Goal: Task Accomplishment & Management: Manage account settings

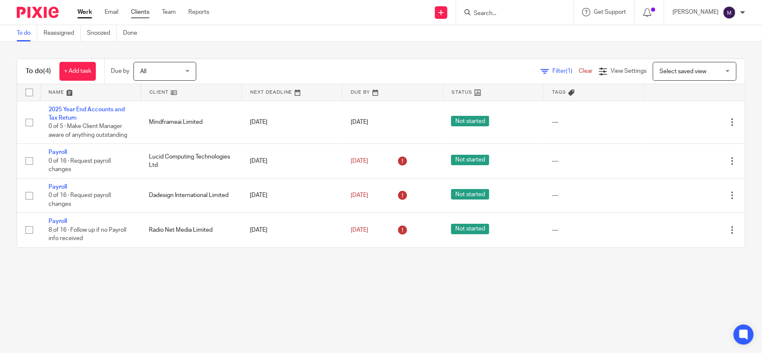
click at [149, 10] on link "Clients" at bounding box center [140, 12] width 18 height 8
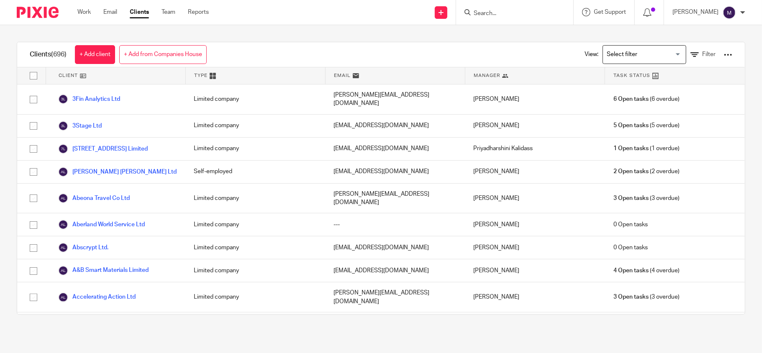
click at [623, 54] on input "Search for option" at bounding box center [642, 54] width 77 height 15
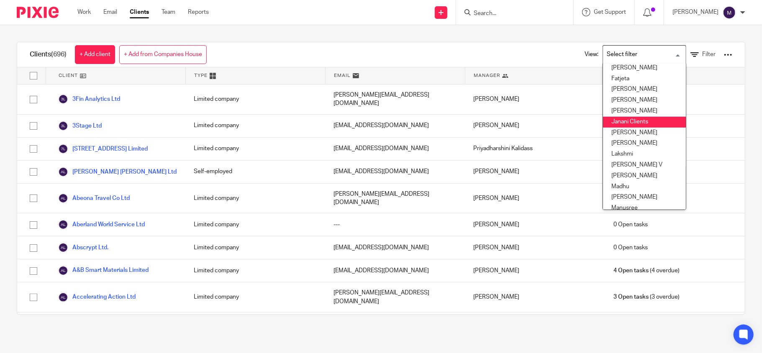
scroll to position [56, 0]
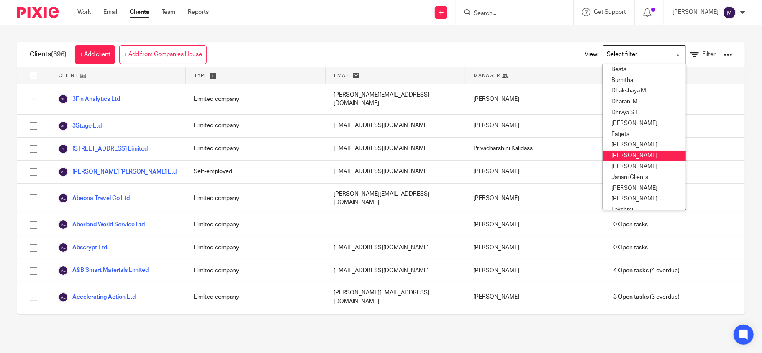
click at [621, 157] on li "[PERSON_NAME]" at bounding box center [644, 156] width 83 height 11
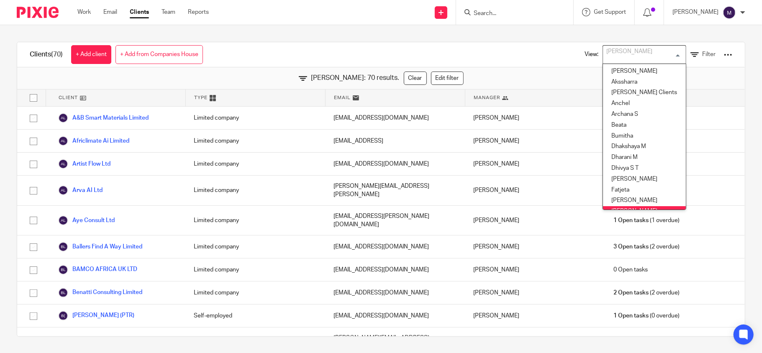
click at [604, 54] on div "[PERSON_NAME]" at bounding box center [642, 54] width 79 height 16
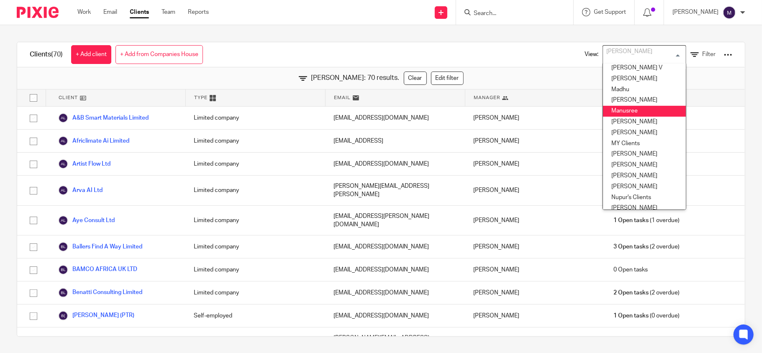
scroll to position [225, 0]
click at [616, 107] on li "[PERSON_NAME]" at bounding box center [644, 105] width 83 height 11
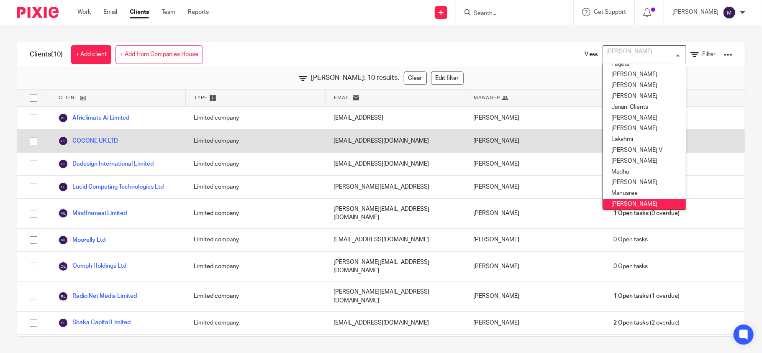
scroll to position [2, 0]
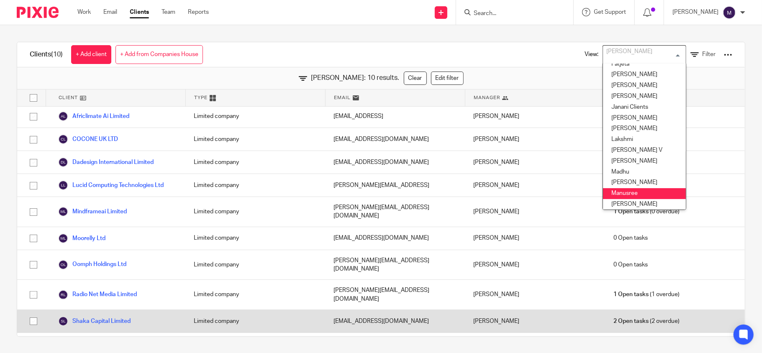
click at [28, 313] on input "checkbox" at bounding box center [34, 321] width 16 height 16
checkbox input "true"
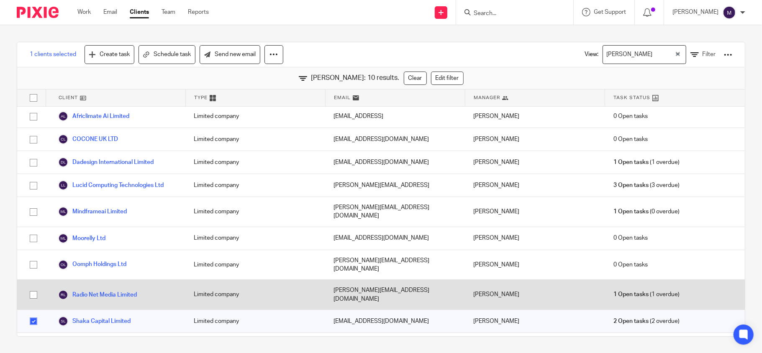
click at [32, 287] on input "checkbox" at bounding box center [34, 295] width 16 height 16
checkbox input "true"
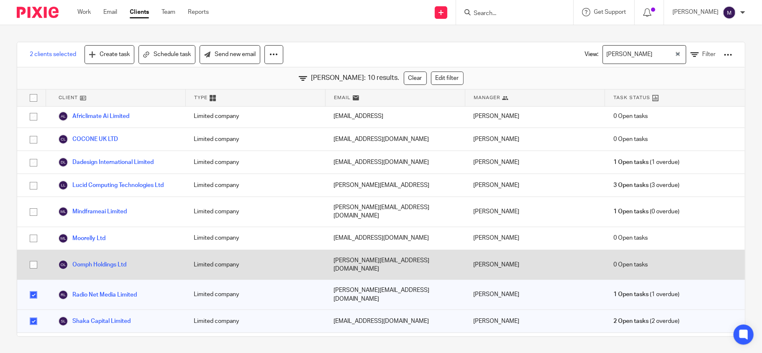
click at [29, 259] on input "checkbox" at bounding box center [34, 265] width 16 height 16
checkbox input "true"
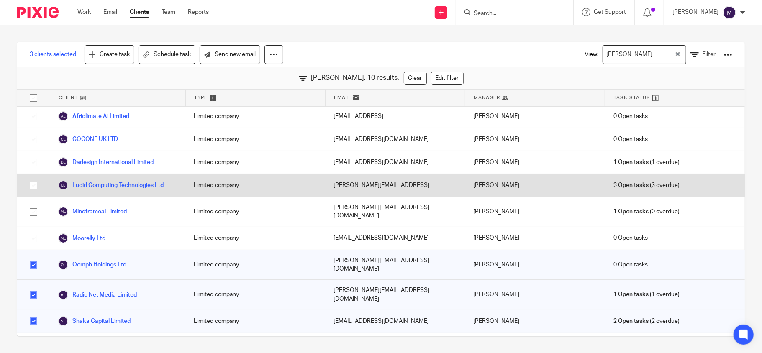
click at [29, 187] on input "checkbox" at bounding box center [34, 186] width 16 height 16
checkbox input "true"
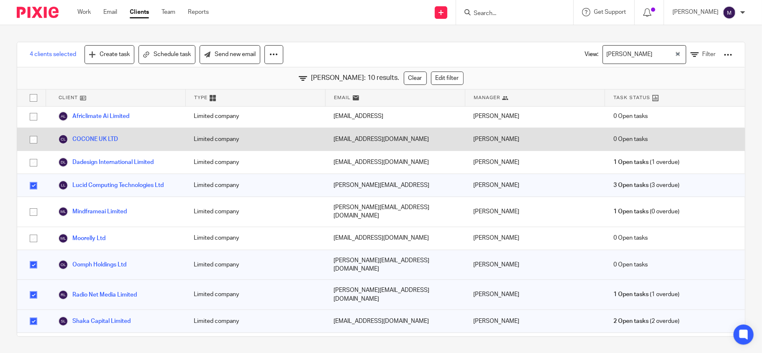
click at [32, 142] on input "checkbox" at bounding box center [34, 140] width 16 height 16
checkbox input "true"
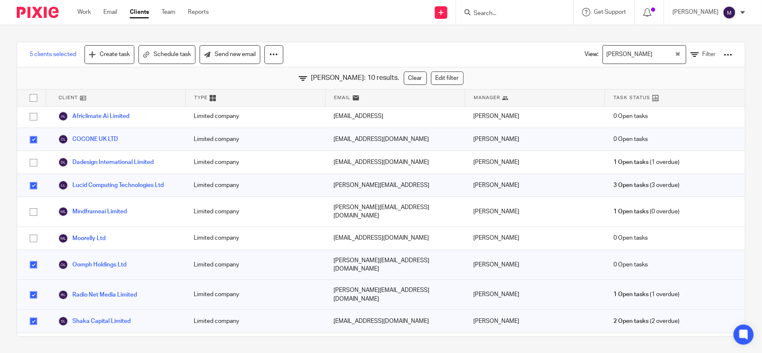
click at [36, 99] on input "checkbox" at bounding box center [34, 98] width 16 height 16
checkbox input "true"
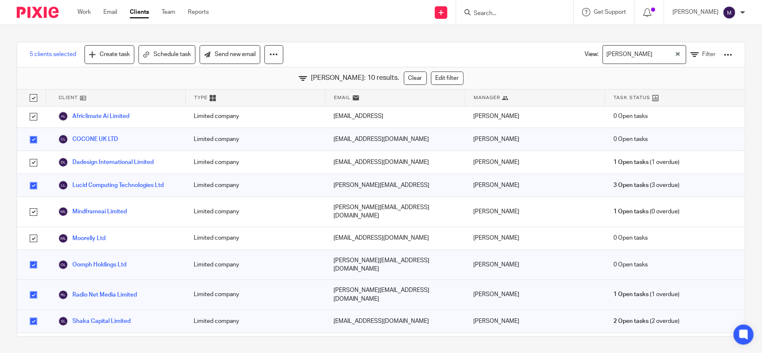
checkbox input "true"
click at [36, 99] on input "checkbox" at bounding box center [34, 98] width 16 height 16
checkbox input "false"
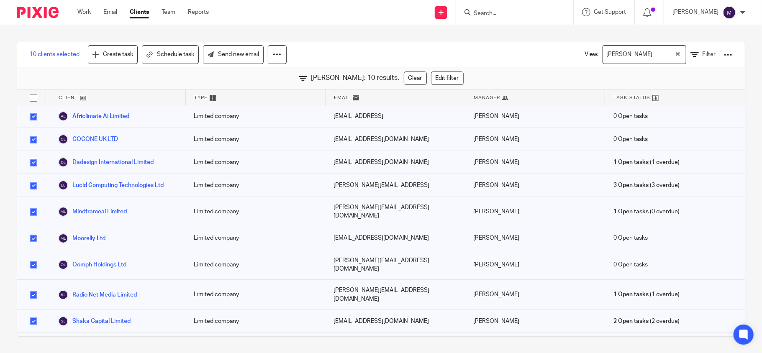
checkbox input "false"
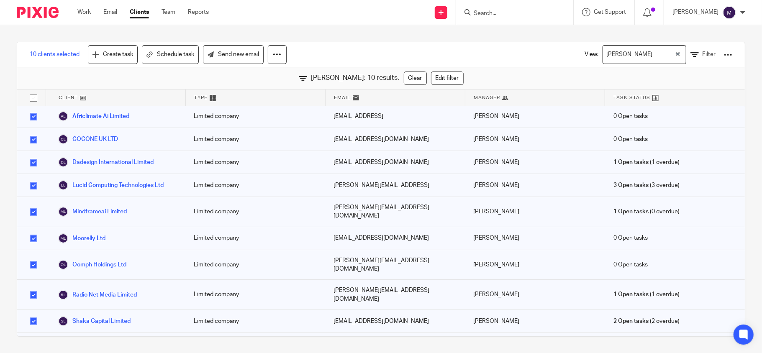
checkbox input "false"
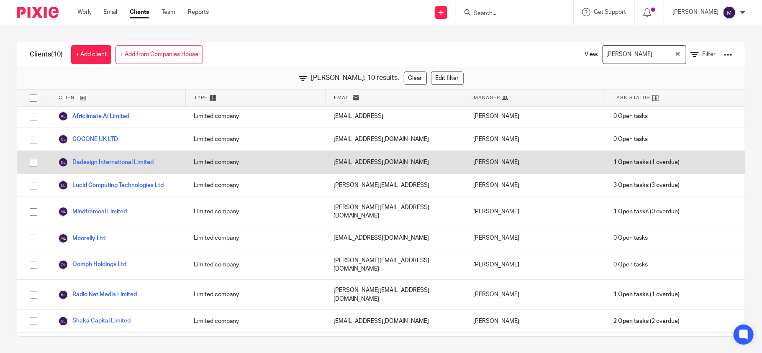
scroll to position [0, 0]
